Goal: Task Accomplishment & Management: Complete application form

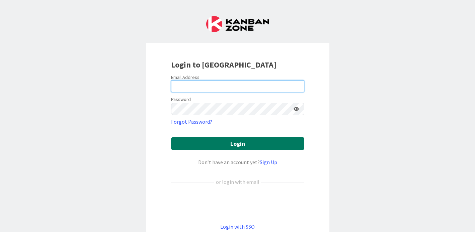
type input "[EMAIL_ADDRESS][DOMAIN_NAME]"
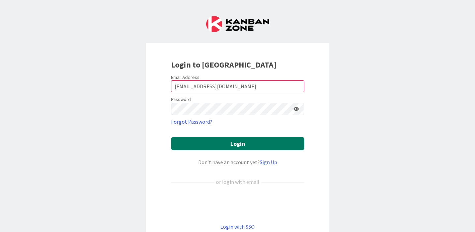
click at [227, 144] on button "Login" at bounding box center [237, 143] width 133 height 13
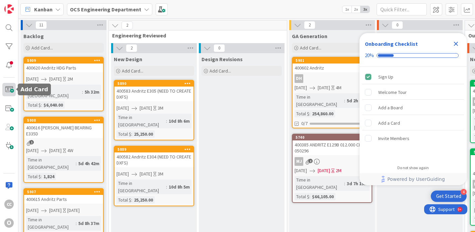
click at [8, 93] on span at bounding box center [8, 89] width 13 height 13
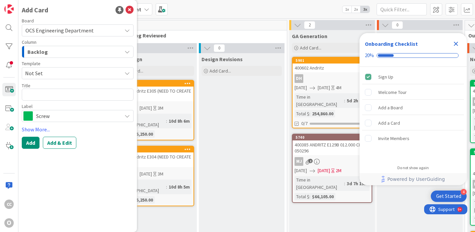
type textarea "x"
type textarea "4"
type textarea "x"
type textarea "40"
type textarea "x"
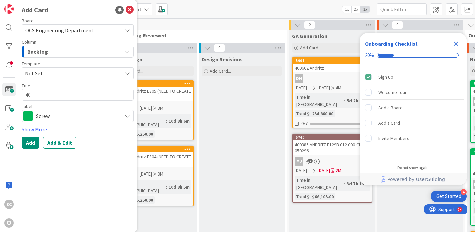
type textarea "400"
type textarea "x"
type textarea "4006"
type textarea "x"
type textarea "40062"
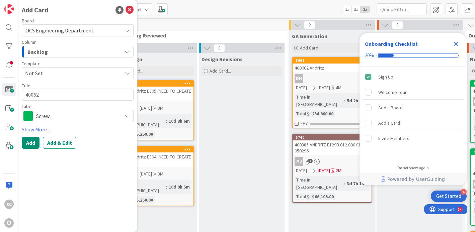
type textarea "x"
type textarea "400622"
type textarea "x"
type textarea "400622"
type textarea "x"
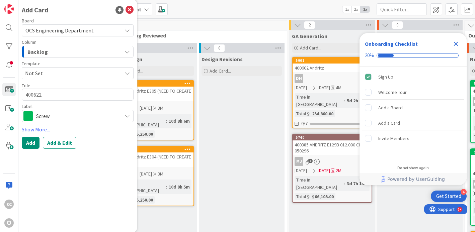
type textarea "400622 s"
type textarea "x"
type textarea "400622 sc"
type textarea "x"
type textarea "400622 scr"
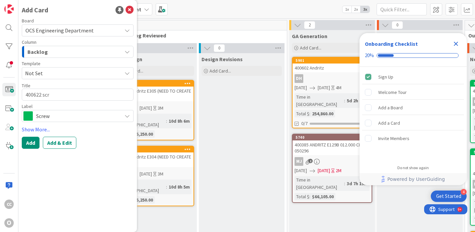
type textarea "x"
type textarea "400622 scre"
type textarea "x"
type textarea "400622 screw"
type textarea "x"
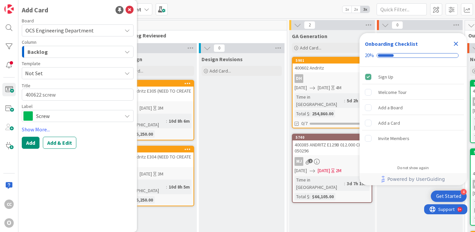
type textarea "400622 scre"
type textarea "x"
type textarea "400622 scr"
type textarea "x"
type textarea "400622 sc"
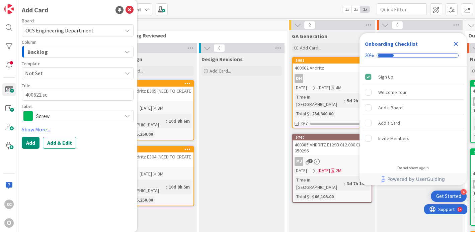
type textarea "x"
type textarea "400622 s"
type textarea "x"
type textarea "400622"
type textarea "x"
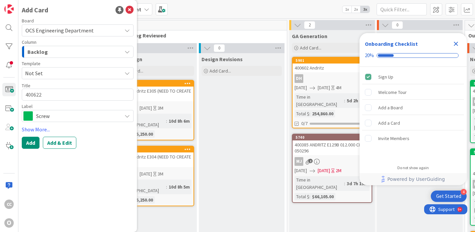
type textarea "400622 S"
type textarea "x"
type textarea "400622 SC"
type textarea "x"
type textarea "400622 SCR"
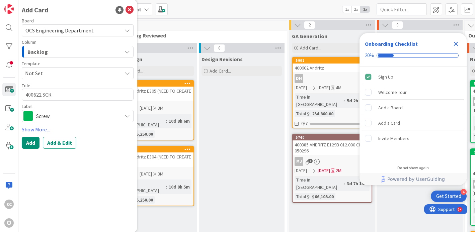
type textarea "x"
type textarea "400622 SCRE"
type textarea "x"
type textarea "400622 SCREW"
type textarea "x"
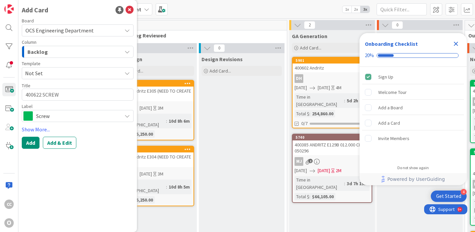
type textarea "400622 SCREW"
type textarea "x"
type textarea "400622 SCREW C"
type textarea "x"
type textarea "400622 SCREW CO"
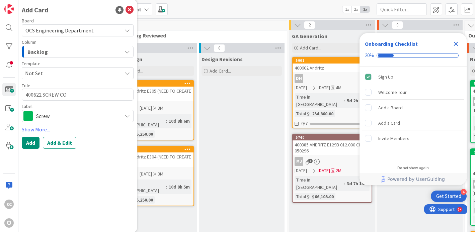
type textarea "x"
type textarea "400622 SCREW CON"
type textarea "x"
type textarea "400622 SCREW CONV"
type textarea "x"
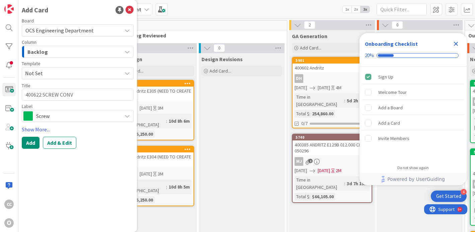
type textarea "400622 SCREW CONVE"
type textarea "x"
type textarea "400622 SCREW CONVEY"
type textarea "x"
type textarea "400622 SCREW CONVEYO"
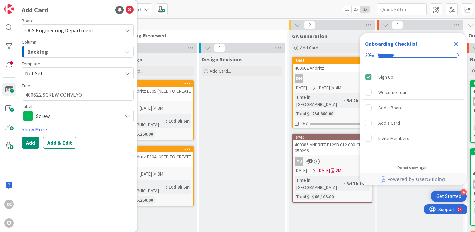
type textarea "x"
type textarea "400622 SCREW CONVEYOR"
type textarea "x"
type textarea "400622 SCREW CONVEYOR"
type textarea "x"
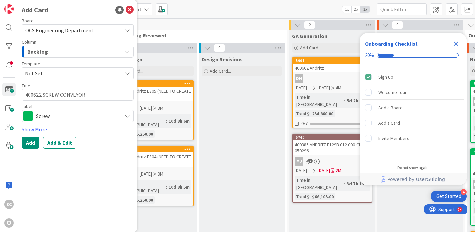
type textarea "400622 SCREW CONVEYOR P"
type textarea "x"
type textarea "400622 SCREW CONVEYOR PA"
type textarea "x"
type textarea "400622 SCREW CONVEYOR PAR"
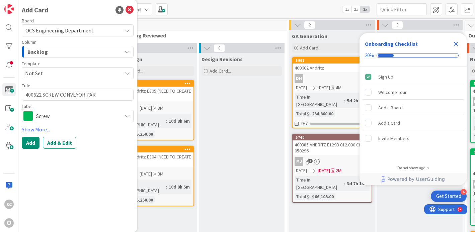
type textarea "x"
type textarea "400622 SCREW CONVEYOR PART"
type textarea "x"
type textarea "400622 SCREW CONVEYOR PARTS"
type textarea "x"
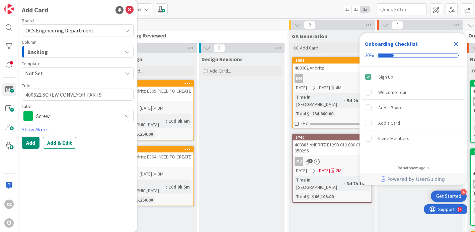
type textarea "400622 SCREW CONVEYOR PARTS"
type textarea "x"
type textarea "400622 SCREW CONVEYOR PARTS E"
type textarea "x"
type textarea "400622 SCREW CONVEYOR PARTS E3"
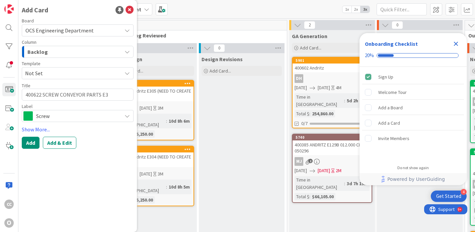
type textarea "x"
type textarea "400622 SCREW CONVEYOR PARTS E33"
type textarea "x"
type textarea "400622 SCREW CONVEYOR PARTS E336"
type textarea "x"
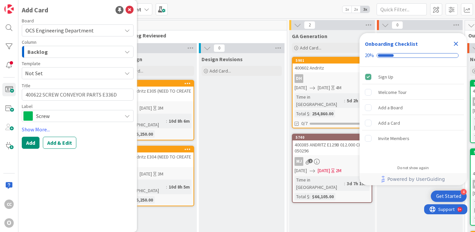
type textarea "400622 SCREW CONVEYOR PARTS E336D"
click at [53, 118] on span "Screw" at bounding box center [77, 116] width 82 height 9
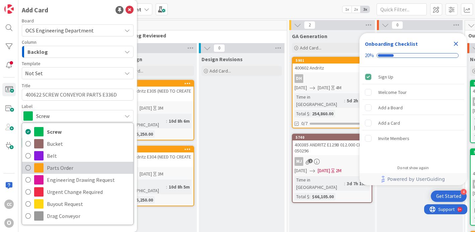
click at [57, 167] on span "Parts Order" at bounding box center [88, 168] width 83 height 10
type textarea "x"
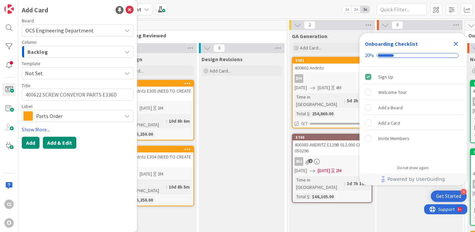
click at [58, 143] on button "Add & Edit" at bounding box center [59, 143] width 33 height 12
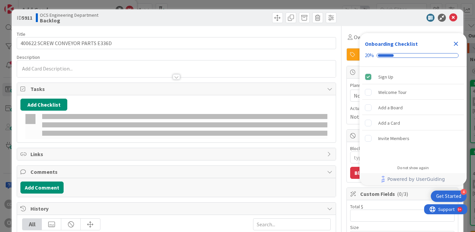
type textarea "x"
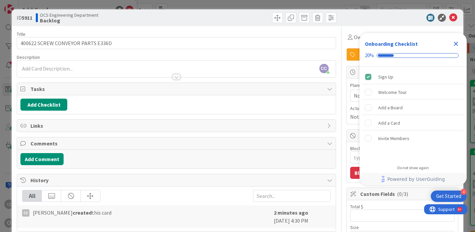
click at [458, 44] on icon "Close Checklist" at bounding box center [456, 44] width 8 height 8
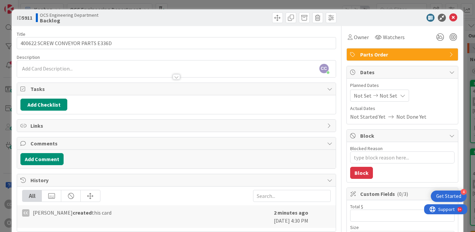
click at [356, 96] on span "Not Set" at bounding box center [363, 96] width 18 height 8
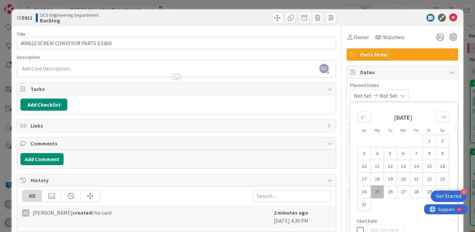
click at [374, 193] on td "25" at bounding box center [377, 192] width 13 height 13
type input "[DATE]"
type textarea "x"
click at [440, 117] on icon "Move forward to switch to the next month." at bounding box center [443, 117] width 6 height 6
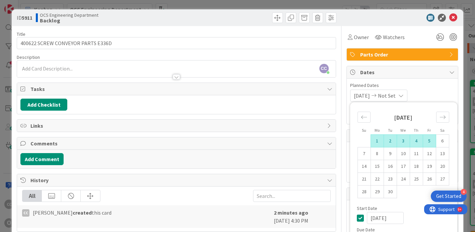
click at [425, 141] on td "5" at bounding box center [429, 141] width 13 height 13
type input "[DATE]"
type textarea "x"
click at [438, 94] on div "[DATE] [DATE] Su Mo Tu We Th Fr Sa [DATE] 1 2 3 4 5 6 7 8 9 10 11 12 13 14 15 1…" at bounding box center [402, 96] width 104 height 12
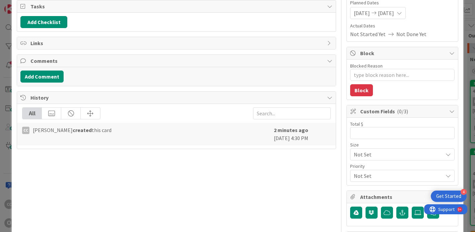
scroll to position [100, 0]
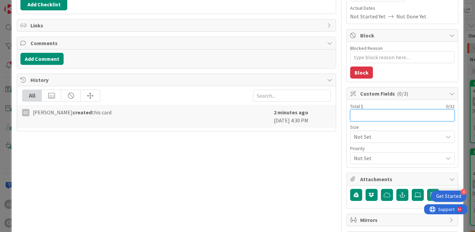
click at [378, 114] on input "text" at bounding box center [402, 116] width 104 height 12
click at [367, 118] on input "text" at bounding box center [402, 116] width 104 height 12
type input "6,374"
type textarea "x"
type input "6,374"
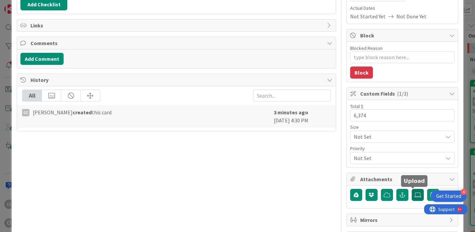
click at [414, 199] on label at bounding box center [418, 195] width 12 height 12
click at [412, 189] on input "file" at bounding box center [412, 189] width 0 height 0
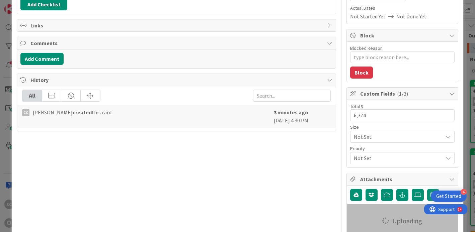
type textarea "x"
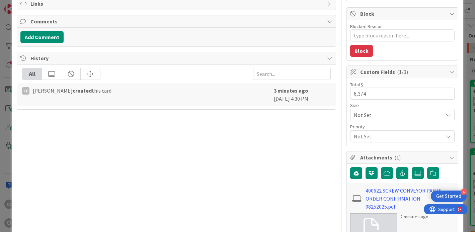
scroll to position [134, 0]
